Goal: Information Seeking & Learning: Learn about a topic

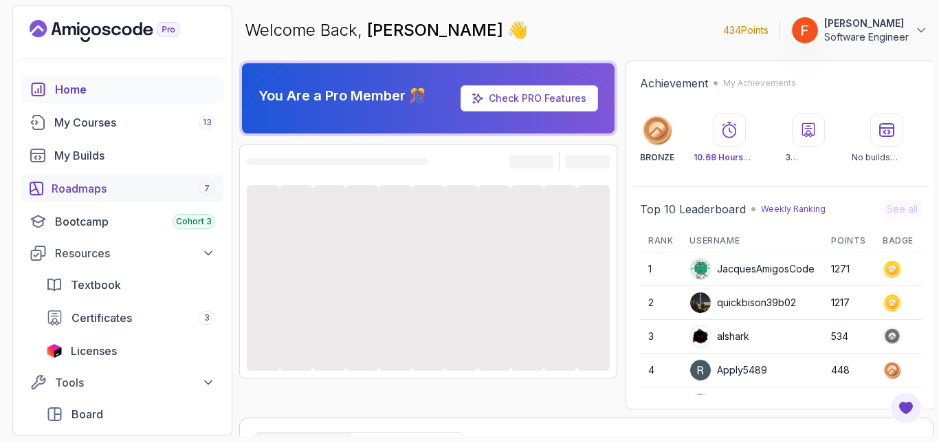
click at [115, 194] on div "Roadmaps 7" at bounding box center [134, 188] width 164 height 16
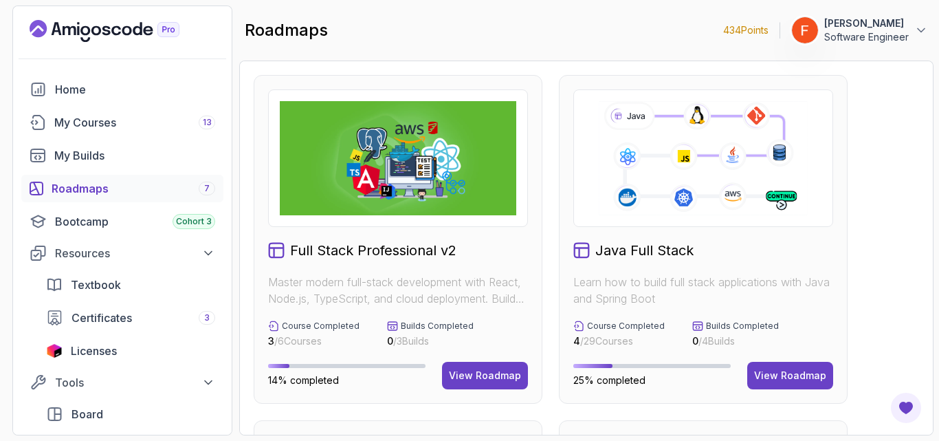
scroll to position [397, 0]
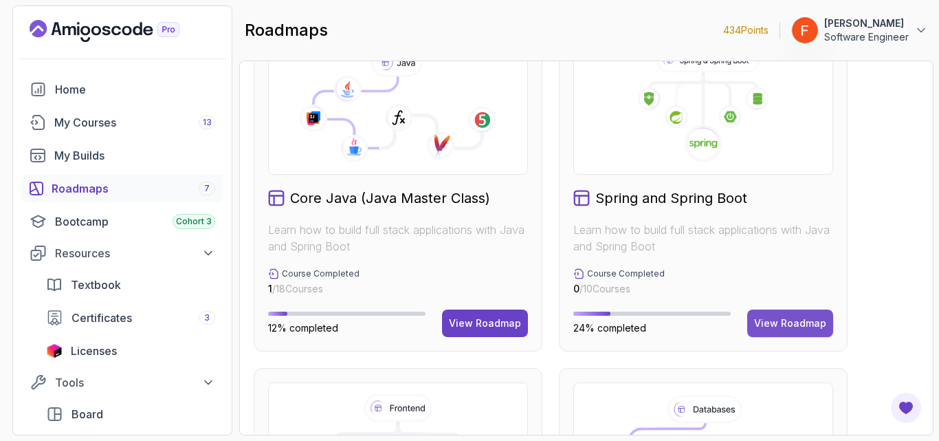
click at [758, 321] on div "View Roadmap" at bounding box center [790, 323] width 72 height 14
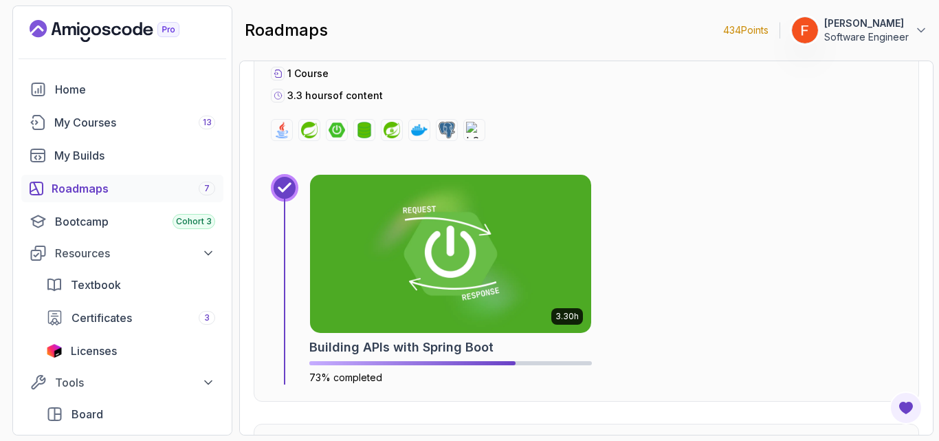
scroll to position [1623, 0]
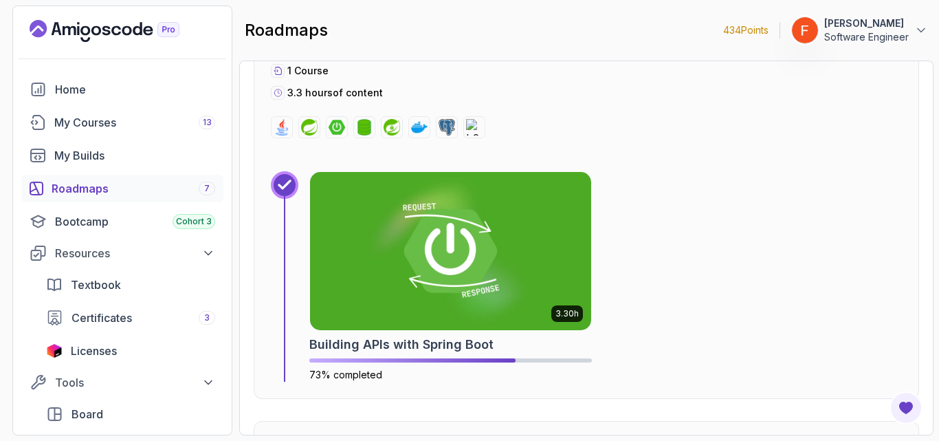
click at [549, 304] on img at bounding box center [450, 250] width 281 height 157
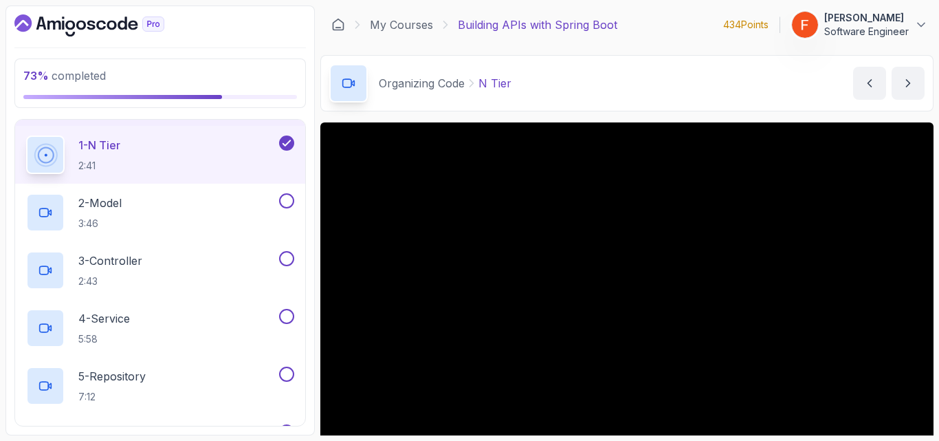
scroll to position [395, 0]
click at [215, 203] on div "2 - Model 3:46" at bounding box center [151, 213] width 250 height 38
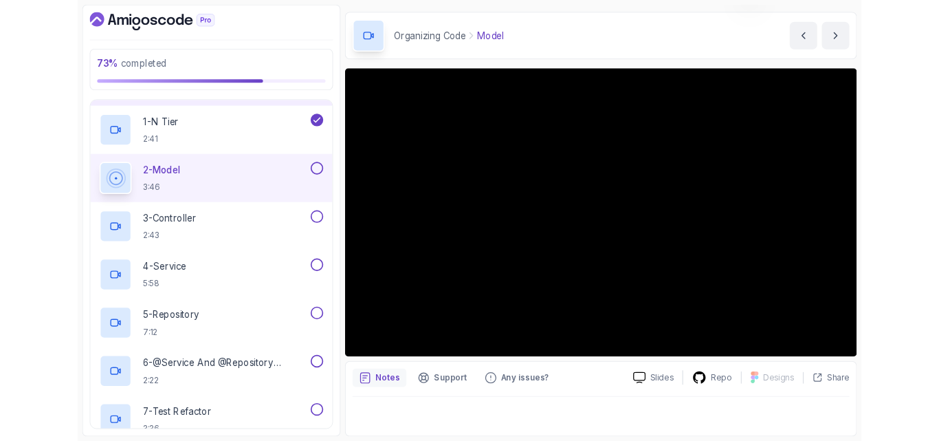
scroll to position [41, 0]
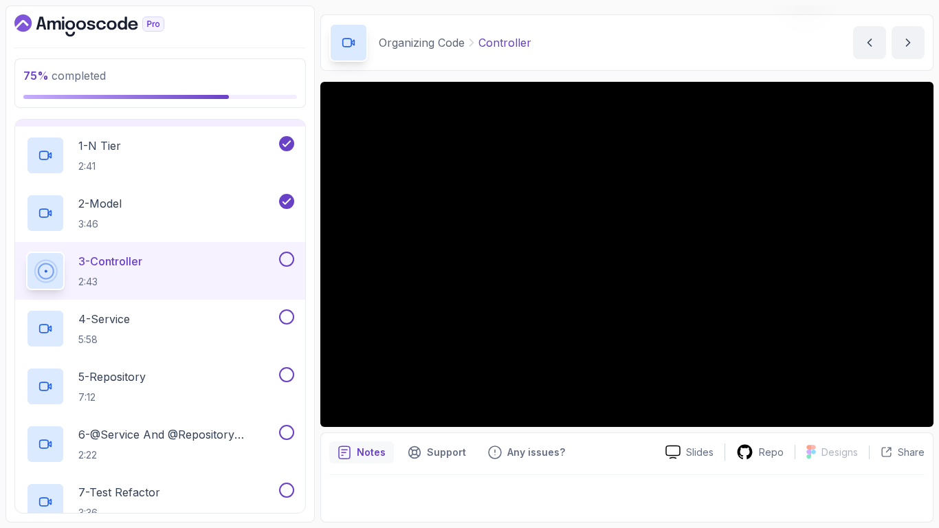
scroll to position [115, 0]
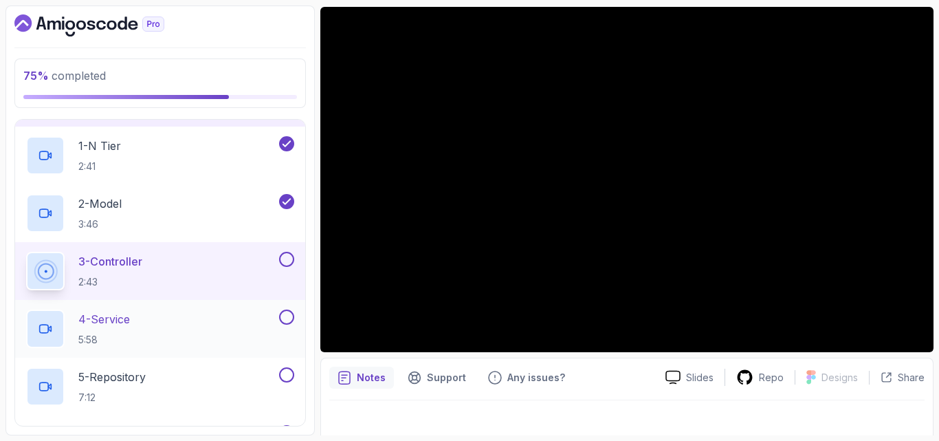
click at [205, 324] on div "4 - Service 5:58" at bounding box center [151, 328] width 250 height 38
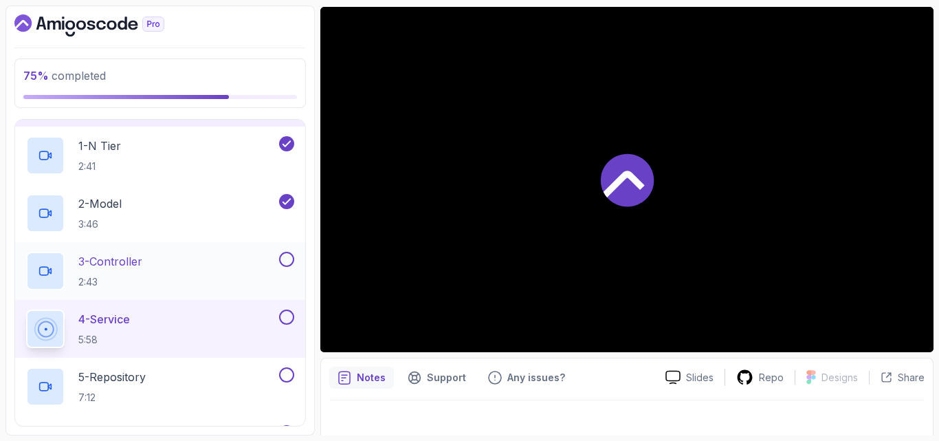
click at [287, 258] on button at bounding box center [286, 259] width 15 height 15
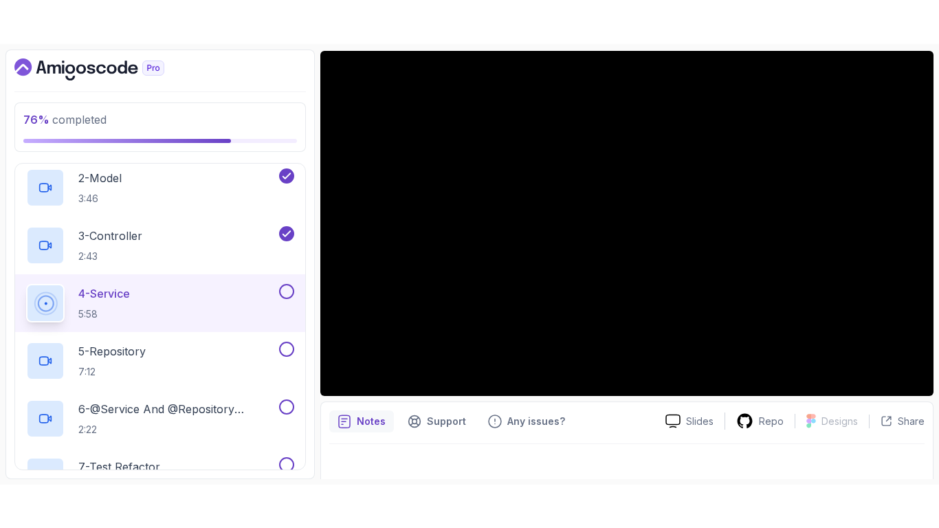
scroll to position [465, 0]
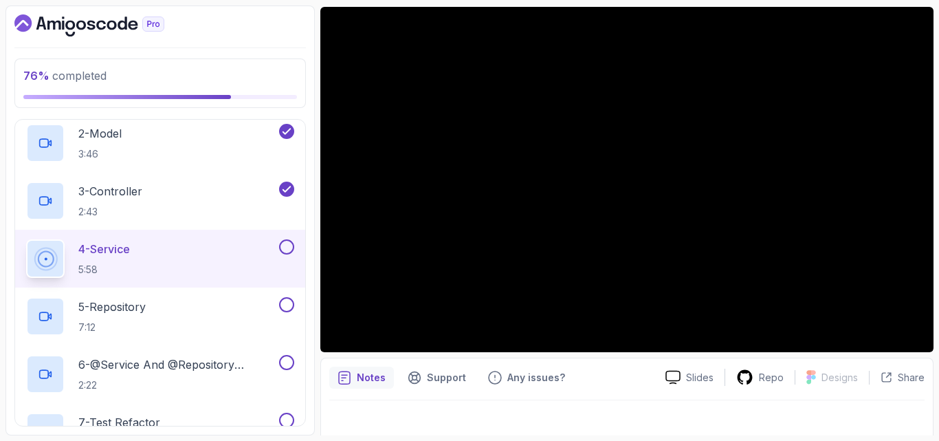
click at [288, 246] on button at bounding box center [286, 246] width 15 height 15
click at [216, 315] on div "5 - Repository 7:12" at bounding box center [151, 316] width 250 height 38
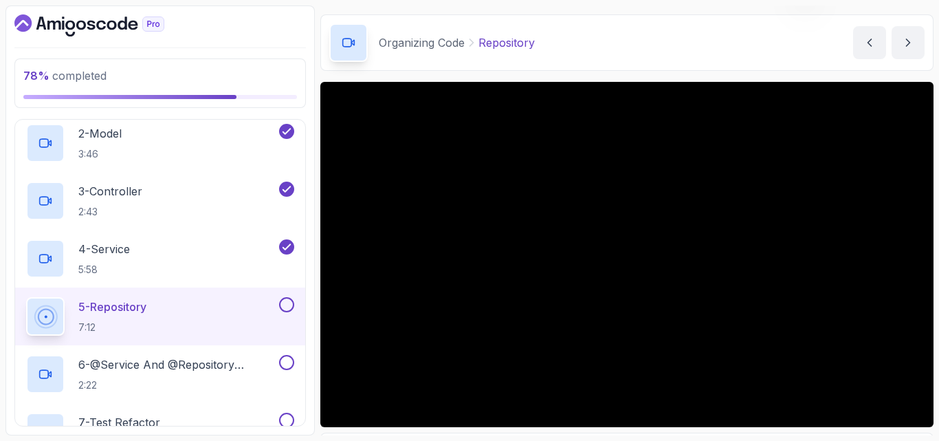
scroll to position [115, 0]
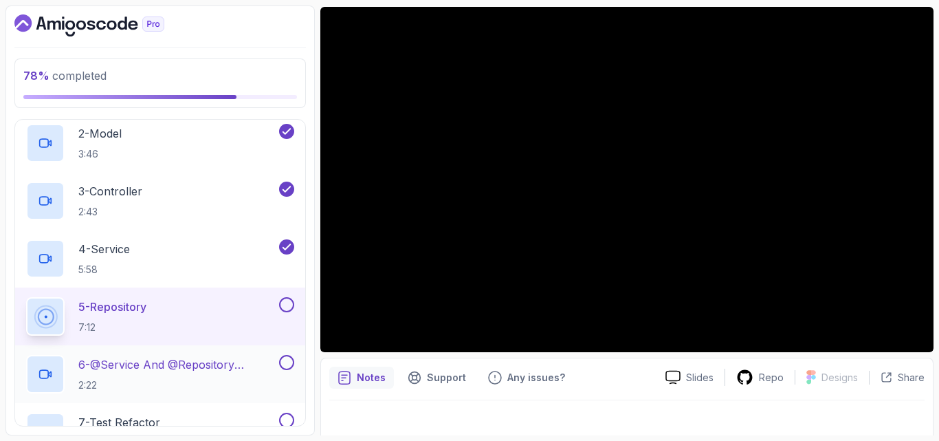
click at [173, 374] on h2 "6 - @Service And @Repository Annotations 2:22" at bounding box center [177, 374] width 198 height 36
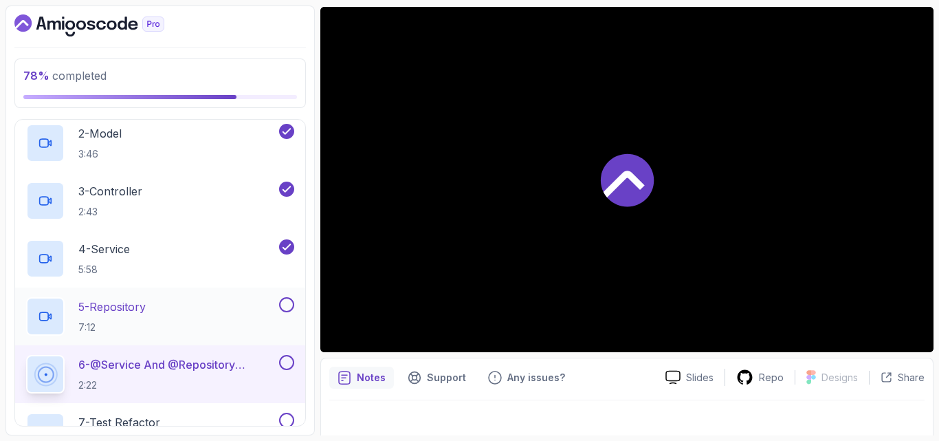
click at [287, 305] on button at bounding box center [286, 304] width 15 height 15
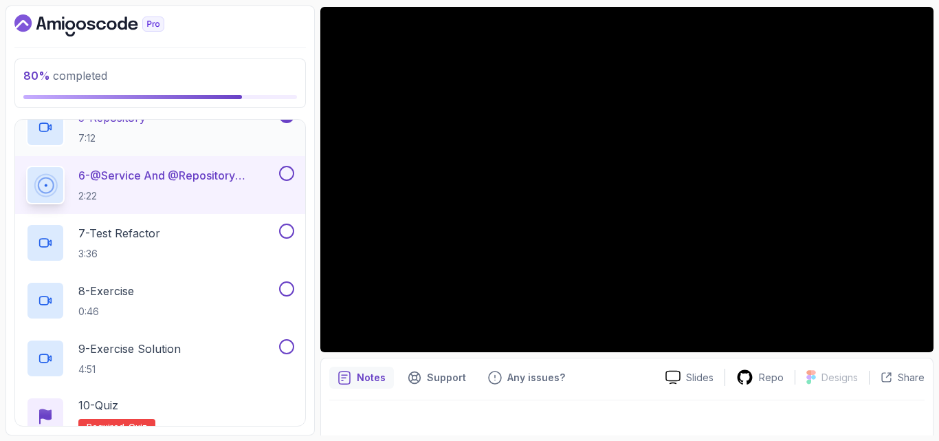
scroll to position [652, 0]
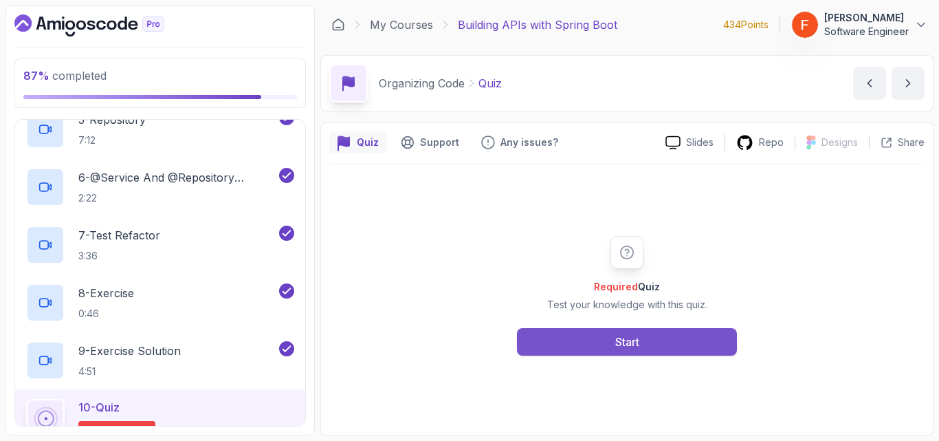
click at [667, 354] on button "Start" at bounding box center [627, 341] width 220 height 27
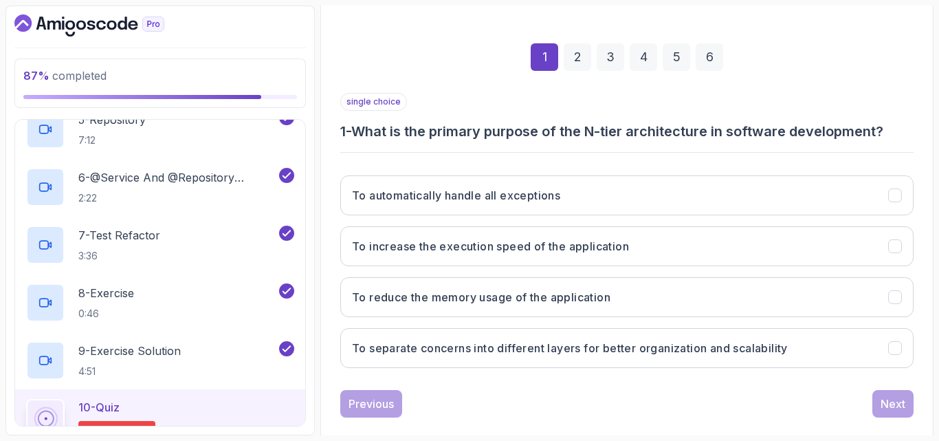
scroll to position [174, 0]
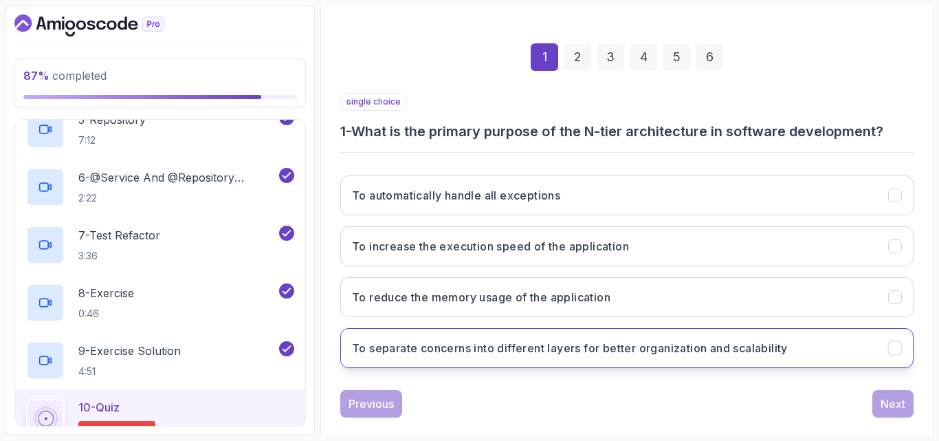
click at [715, 354] on h3 "To separate concerns into different layers for better organization and scalabil…" at bounding box center [570, 348] width 436 height 16
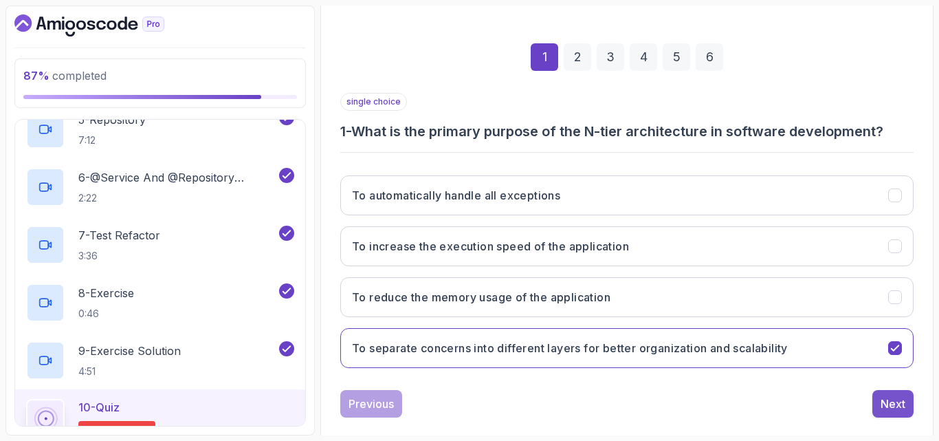
click at [901, 403] on div "Next" at bounding box center [893, 403] width 25 height 16
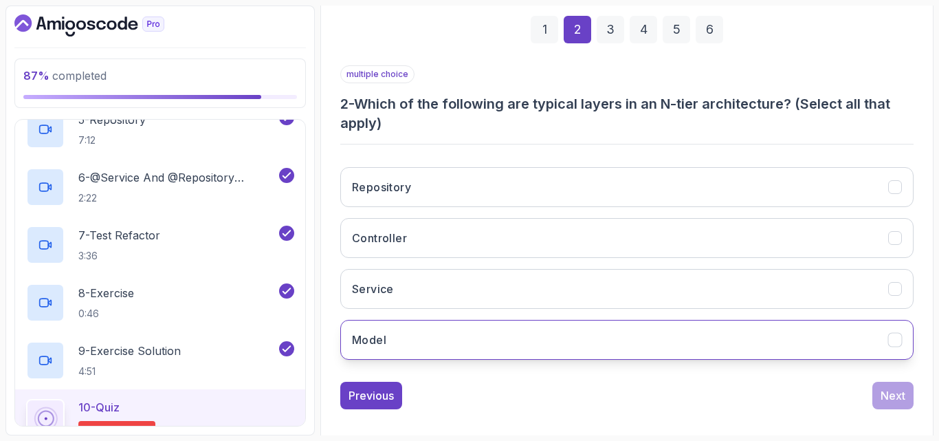
scroll to position [206, 0]
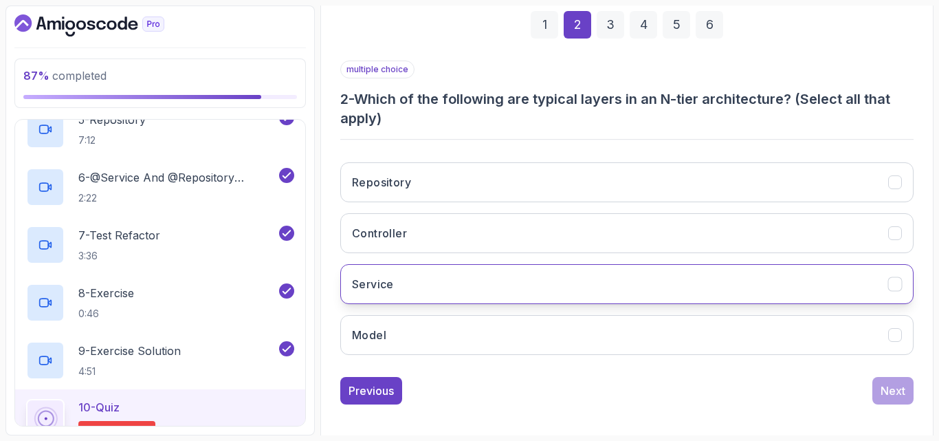
click at [497, 283] on button "Service" at bounding box center [626, 284] width 573 height 40
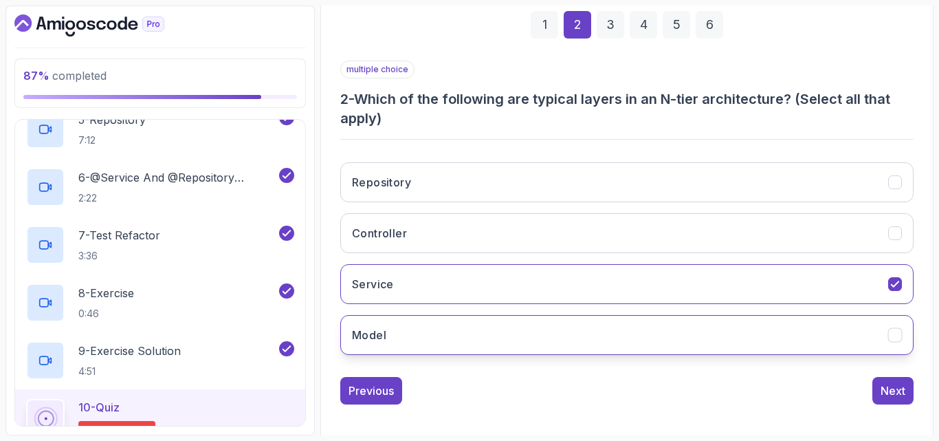
click at [493, 350] on button "Model" at bounding box center [626, 335] width 573 height 40
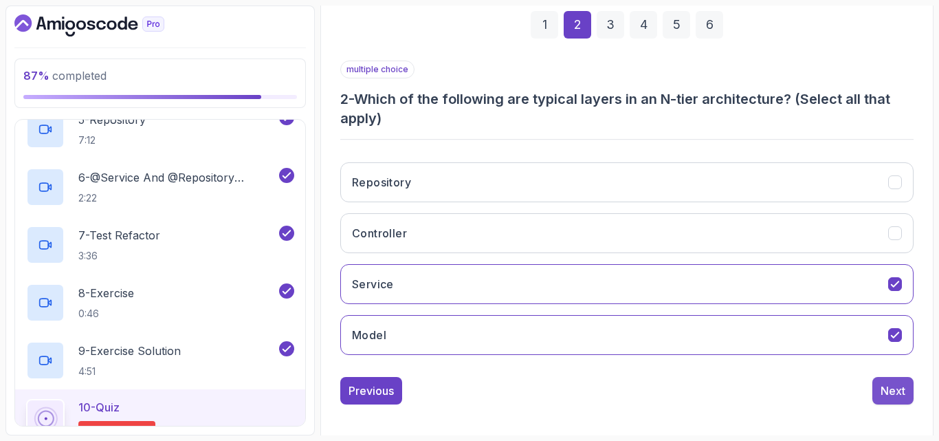
click at [883, 393] on div "Next" at bounding box center [893, 390] width 25 height 16
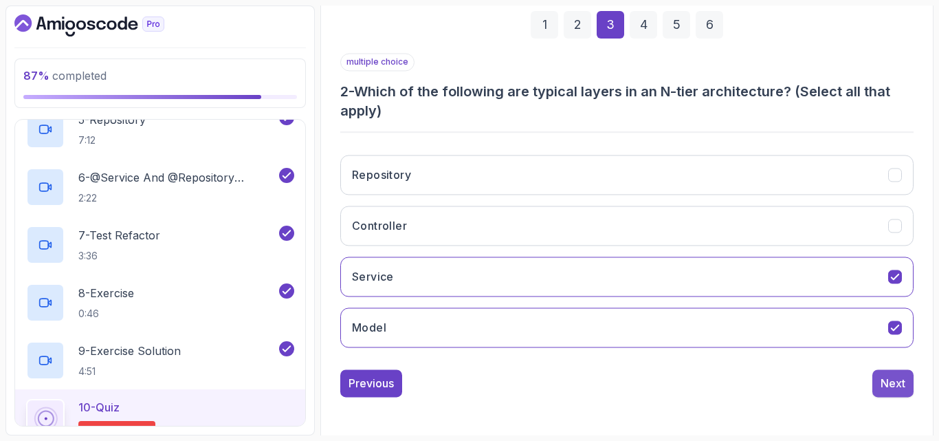
scroll to position [195, 0]
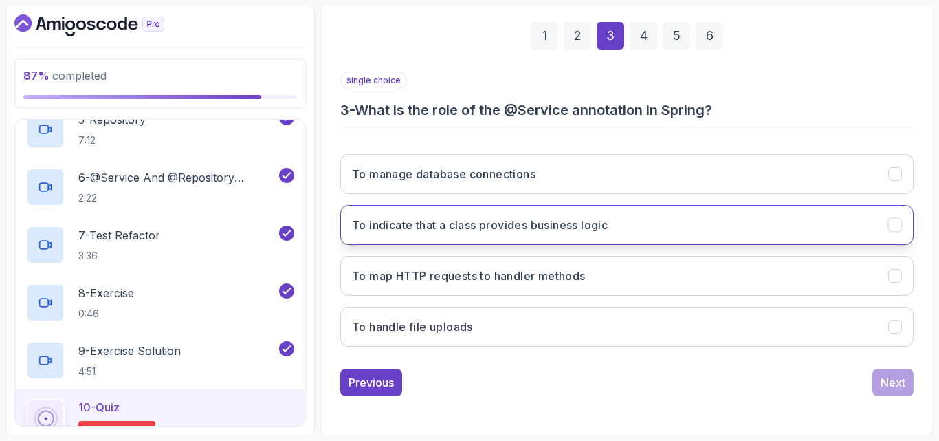
click at [587, 223] on h3 "To indicate that a class provides business logic" at bounding box center [480, 225] width 256 height 16
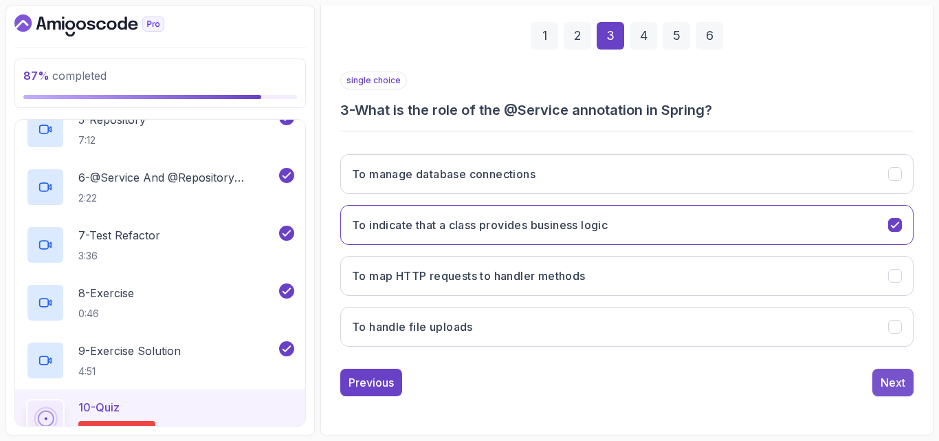
click at [883, 382] on div "Next" at bounding box center [893, 382] width 25 height 16
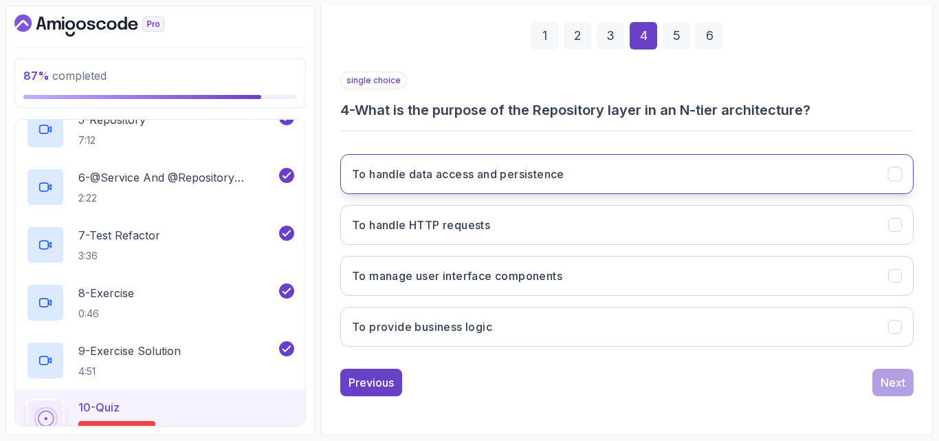
click at [672, 171] on button "To handle data access and persistence" at bounding box center [626, 174] width 573 height 40
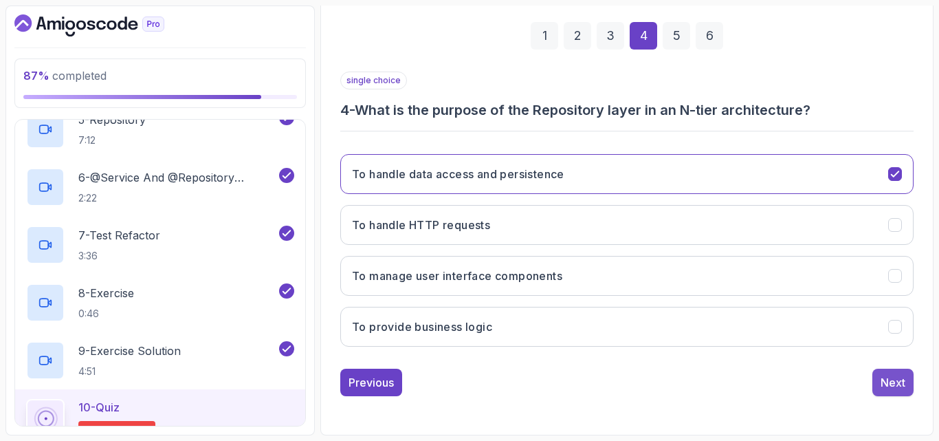
click at [887, 378] on div "Next" at bounding box center [893, 382] width 25 height 16
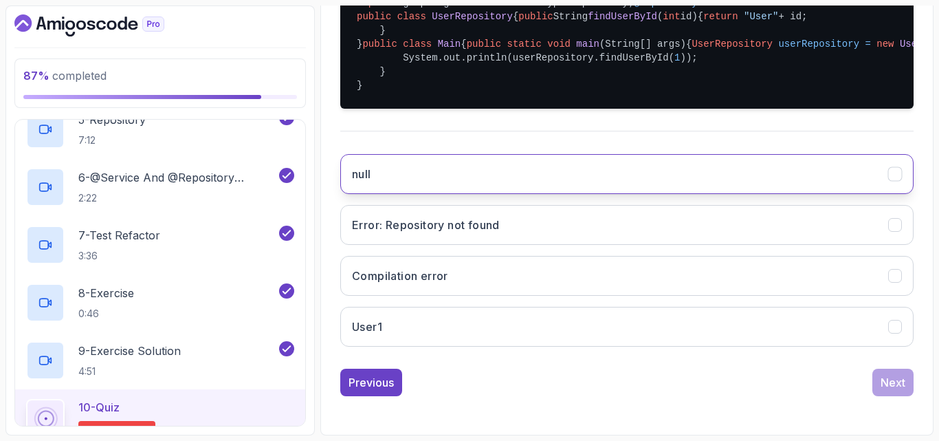
scroll to position [406, 0]
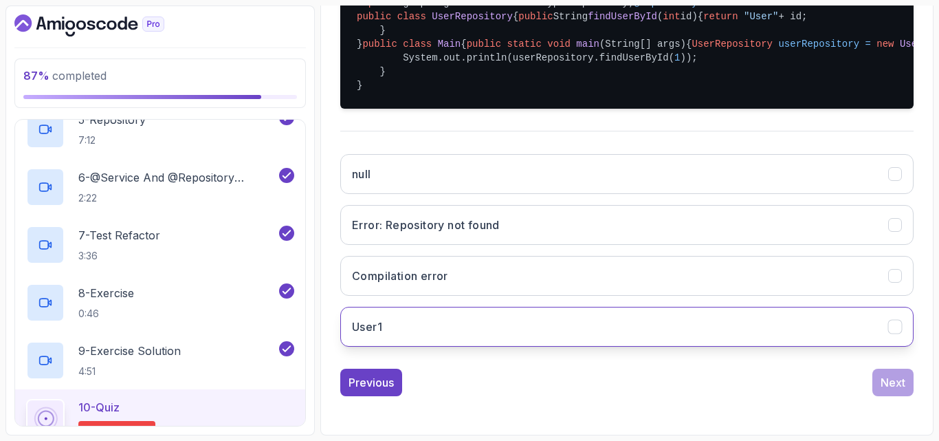
click at [673, 346] on button "User1" at bounding box center [626, 327] width 573 height 40
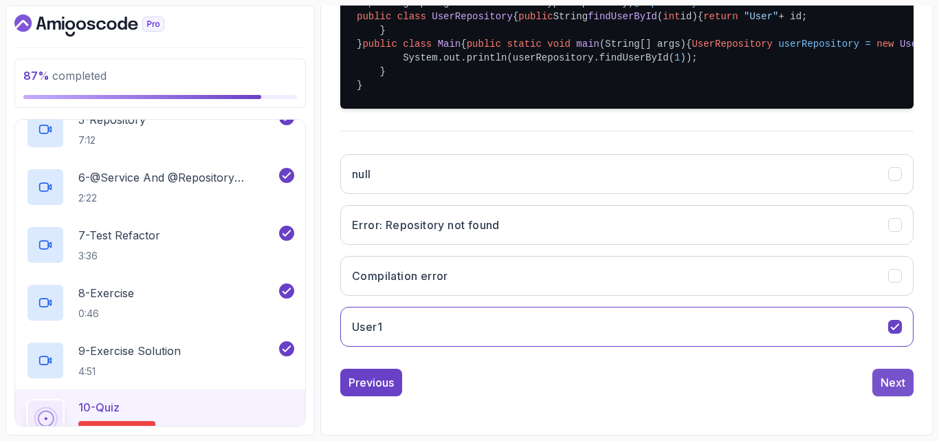
click at [896, 388] on div "Next" at bounding box center [893, 382] width 25 height 16
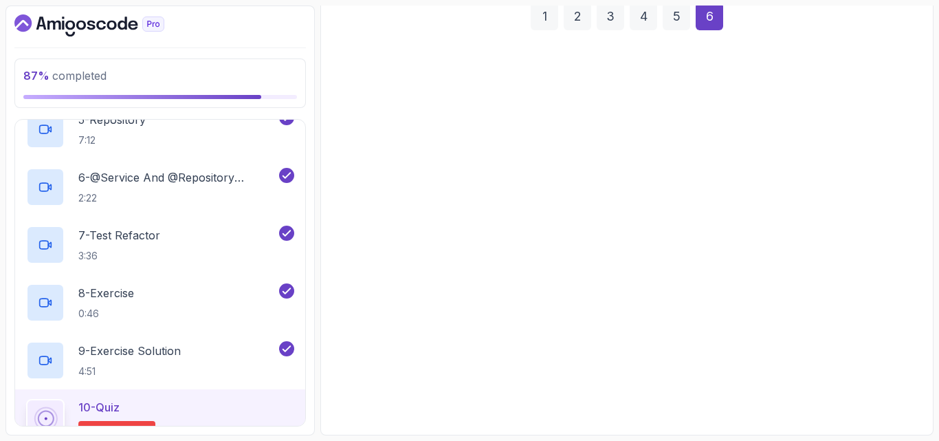
scroll to position [214, 0]
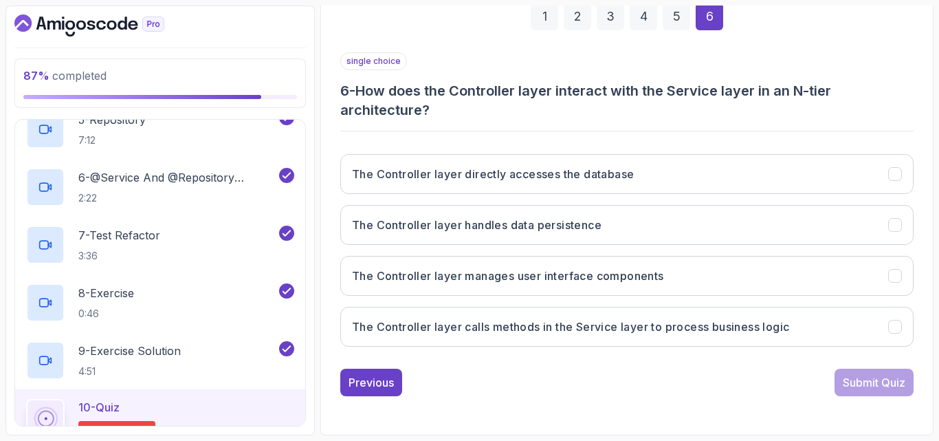
click at [732, 363] on div "single choice 6 - How does the Controller layer interact with the Service layer…" at bounding box center [626, 224] width 573 height 344
click at [562, 331] on h3 "The Controller layer calls methods in the Service layer to process business log…" at bounding box center [570, 326] width 437 height 16
click at [884, 385] on div "Submit Quiz" at bounding box center [874, 382] width 63 height 16
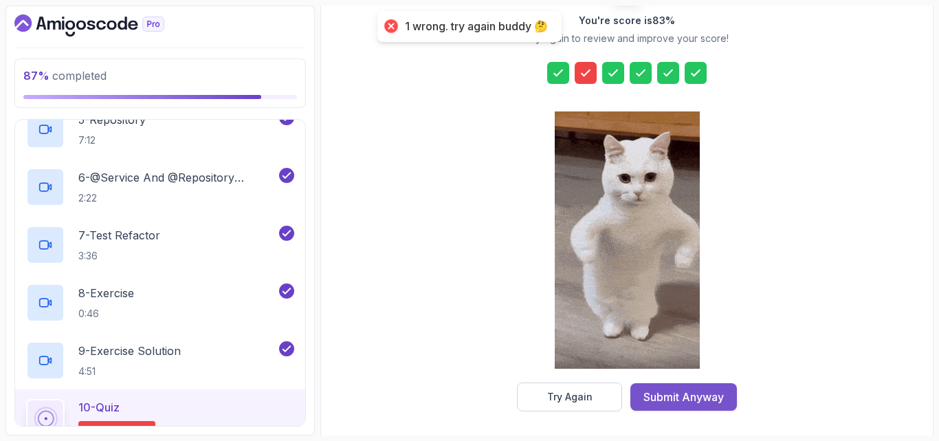
click at [676, 388] on div "Submit Anyway" at bounding box center [683, 396] width 80 height 16
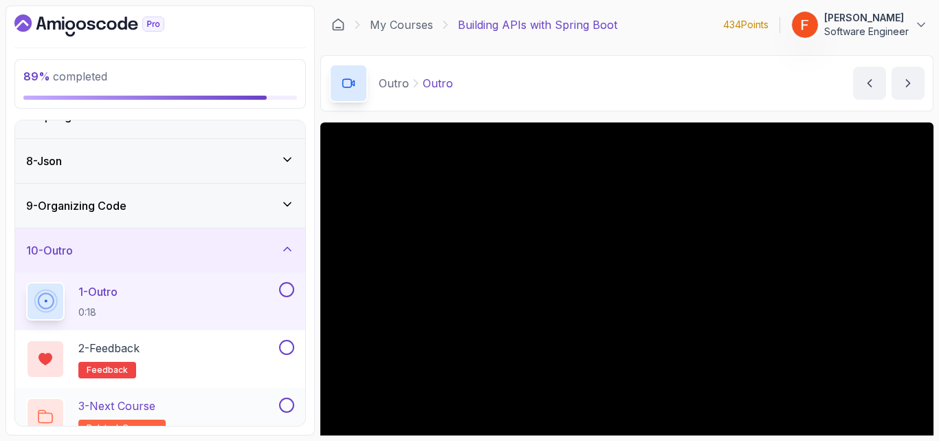
scroll to position [313, 0]
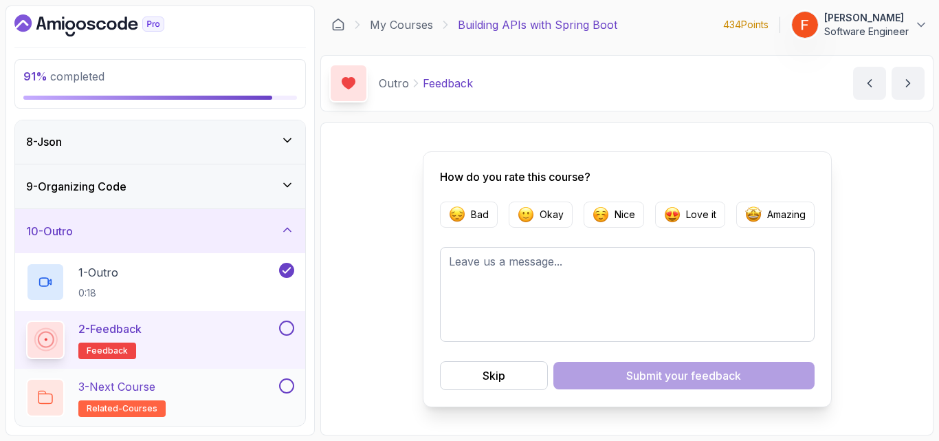
click at [155, 385] on p "3 - Next Course" at bounding box center [116, 386] width 77 height 16
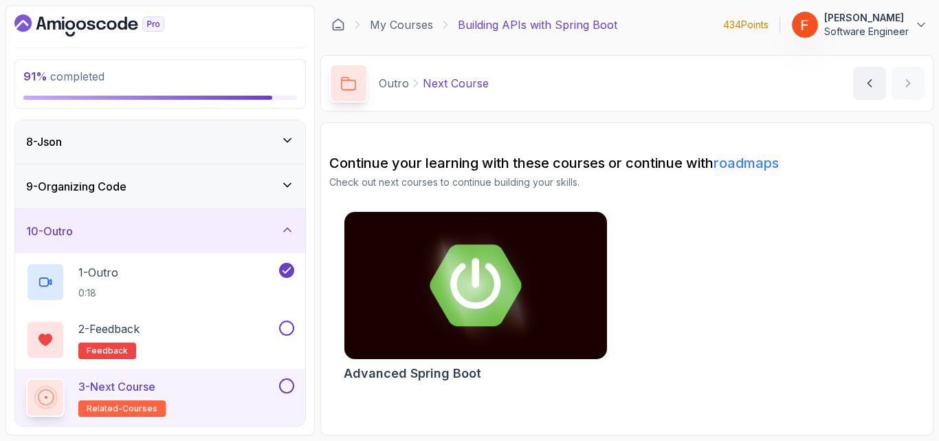
click at [440, 313] on img at bounding box center [476, 285] width 276 height 155
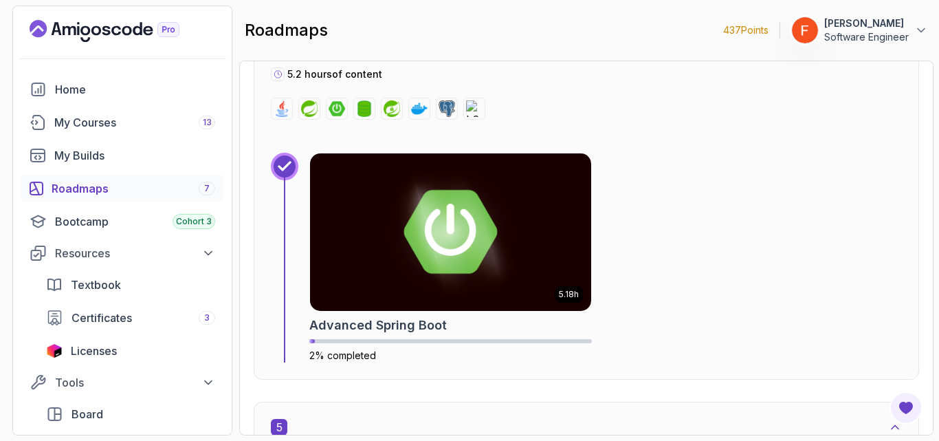
scroll to position [2170, 0]
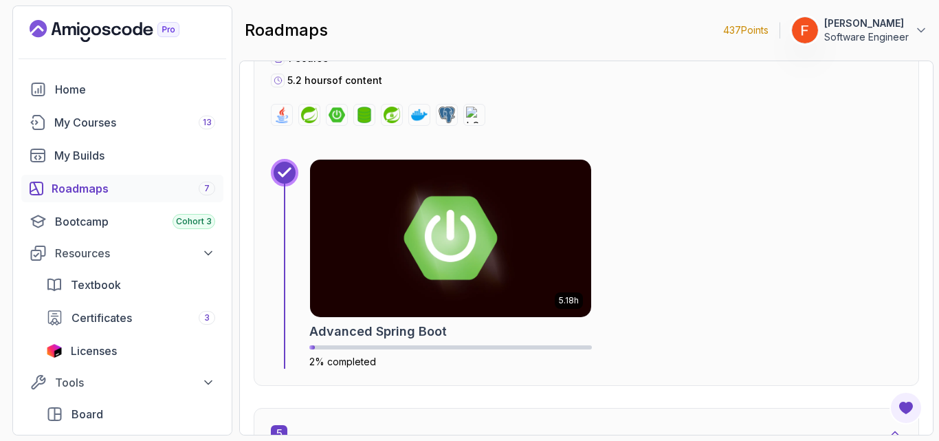
click at [494, 235] on img at bounding box center [450, 237] width 281 height 157
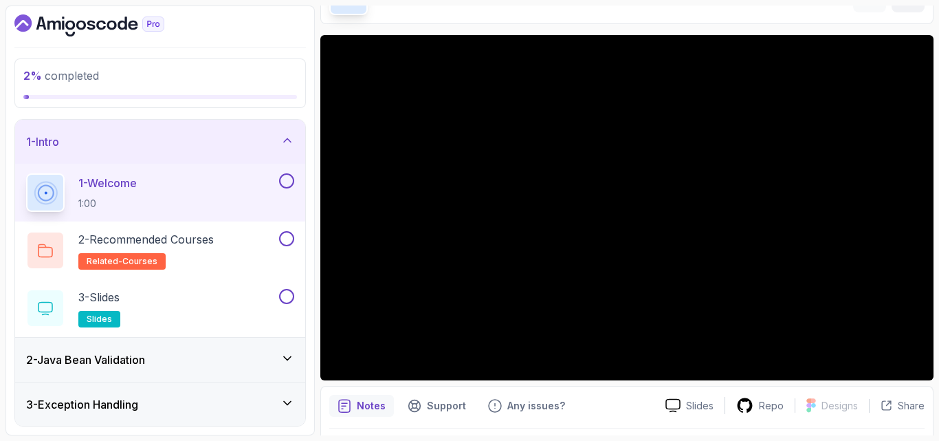
scroll to position [88, 0]
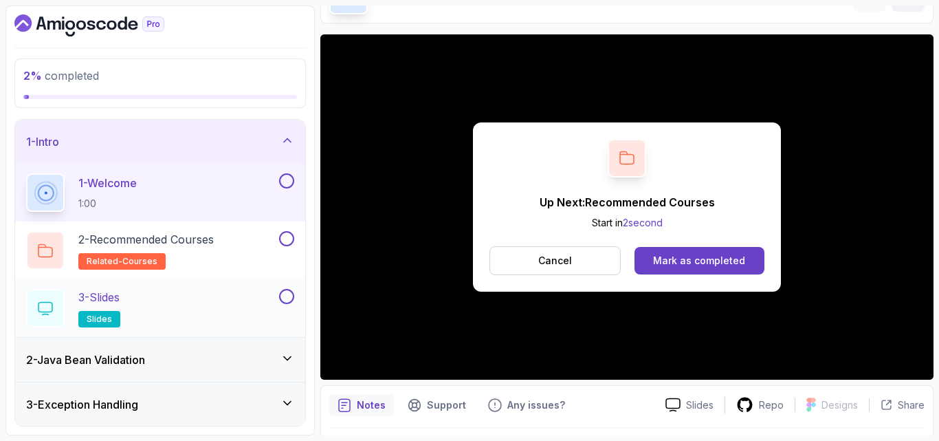
click at [206, 308] on div "3 - Slides slides" at bounding box center [151, 308] width 250 height 38
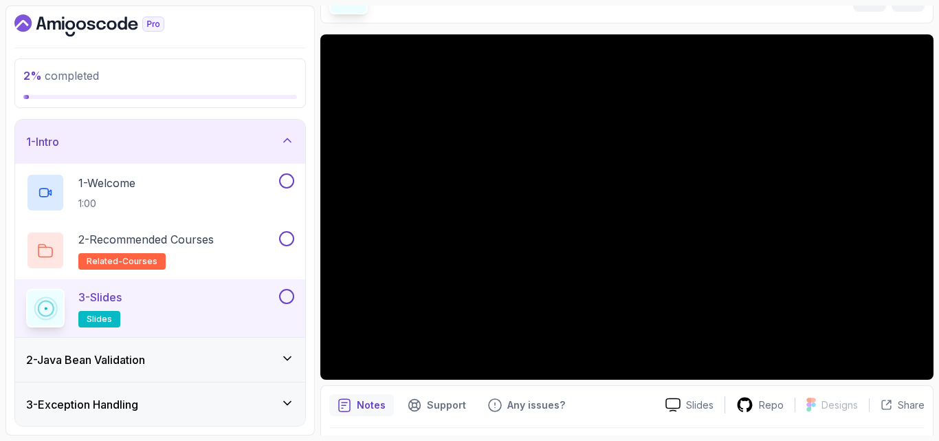
click at [252, 365] on div "2 - Java Bean Validation" at bounding box center [160, 359] width 268 height 16
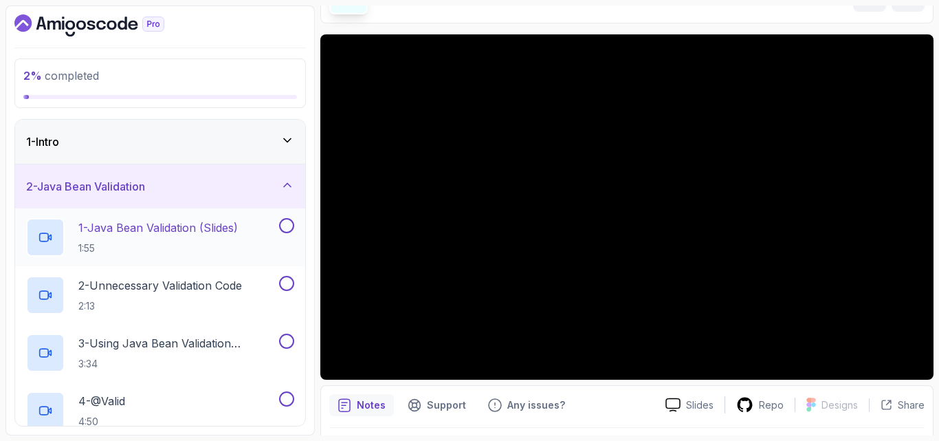
click at [203, 226] on p "1 - Java Bean Validation (Slides)" at bounding box center [157, 227] width 159 height 16
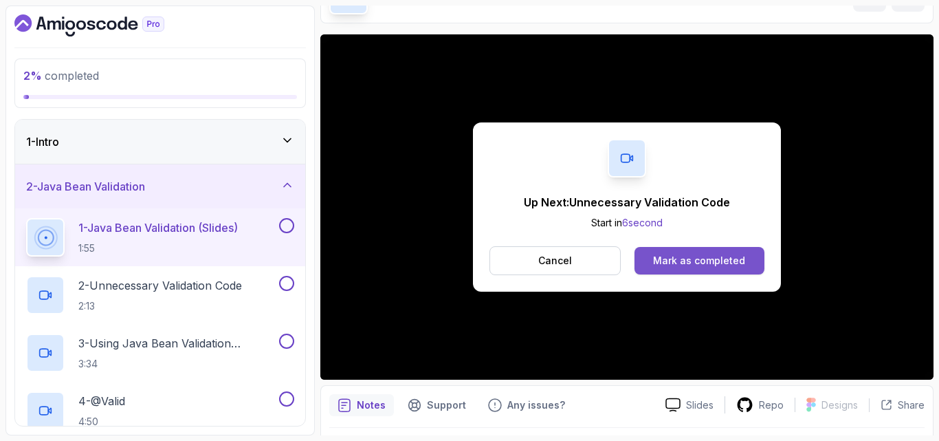
click at [643, 258] on button "Mark as completed" at bounding box center [699, 260] width 130 height 27
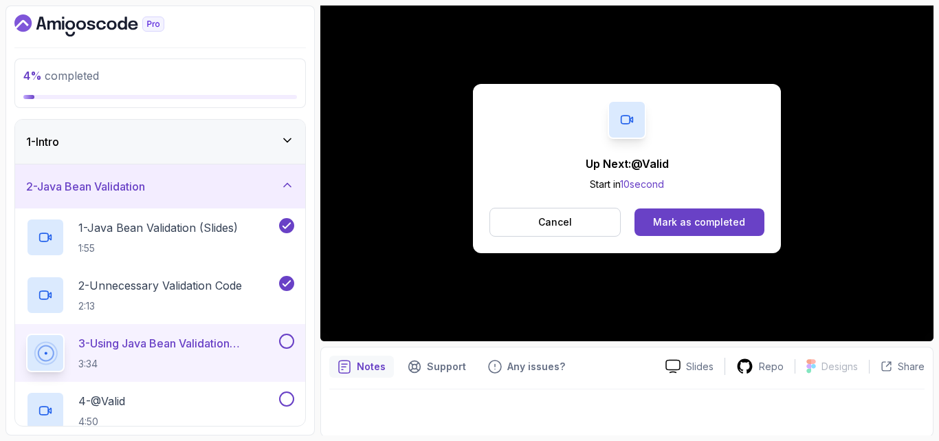
scroll to position [128, 0]
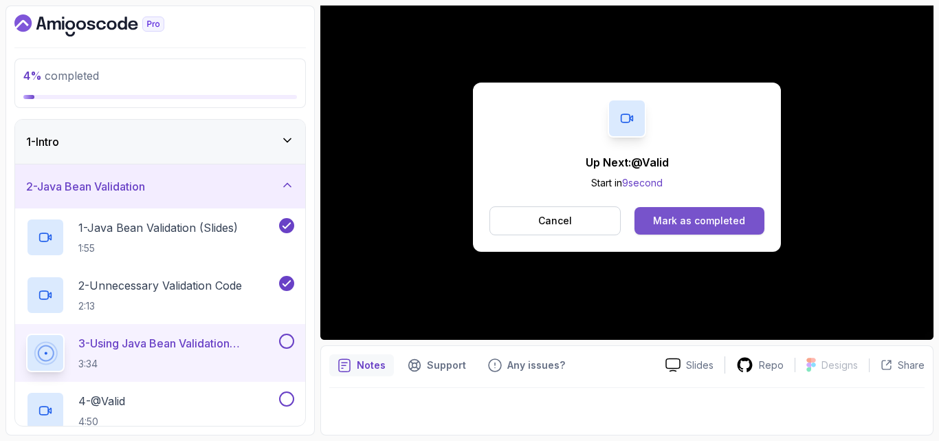
click at [713, 210] on button "Mark as completed" at bounding box center [699, 220] width 130 height 27
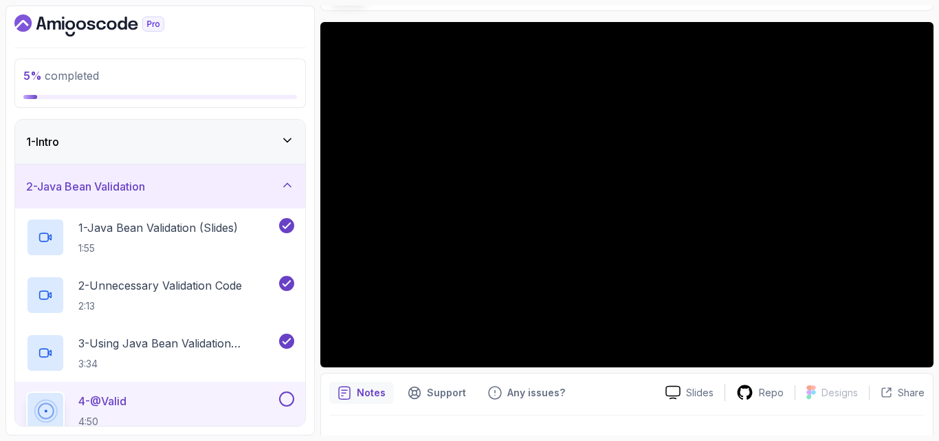
scroll to position [91, 0]
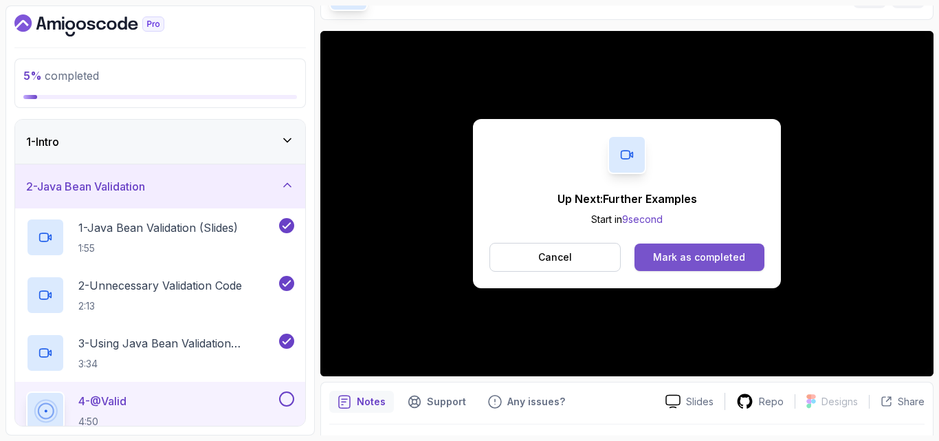
click at [711, 255] on div "Mark as completed" at bounding box center [699, 257] width 92 height 14
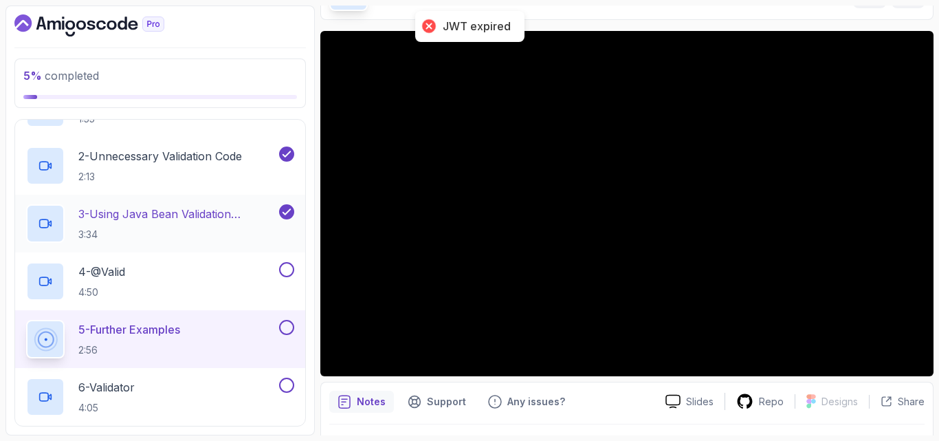
scroll to position [130, 0]
